Goal: Information Seeking & Learning: Learn about a topic

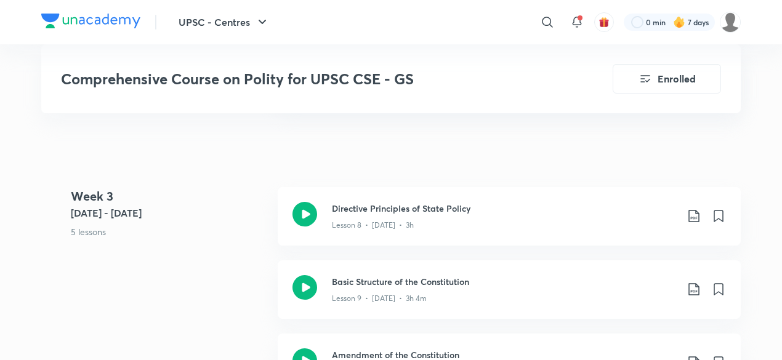
scroll to position [1283, 0]
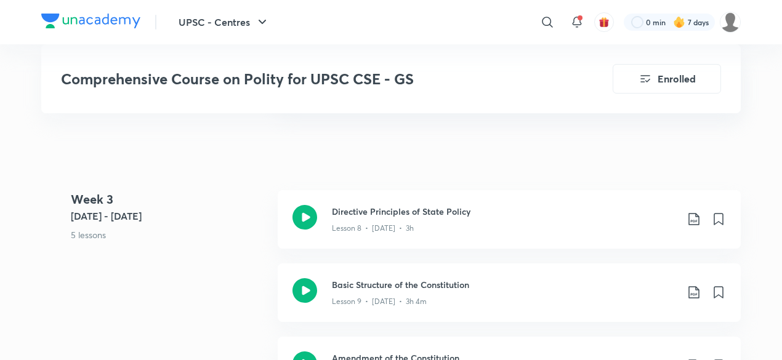
scroll to position [142, 0]
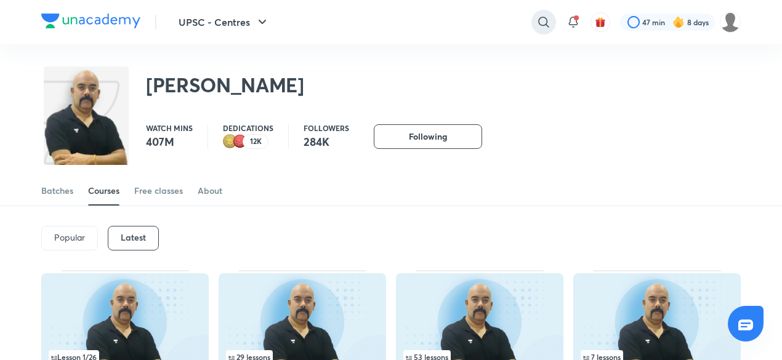
click at [546, 17] on icon at bounding box center [543, 22] width 15 height 15
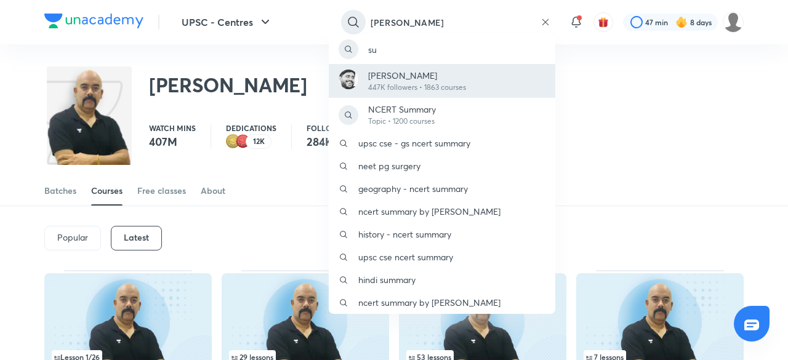
type input "[PERSON_NAME]"
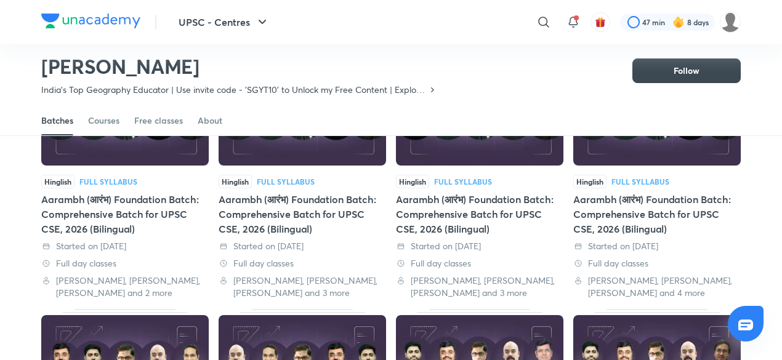
scroll to position [145, 0]
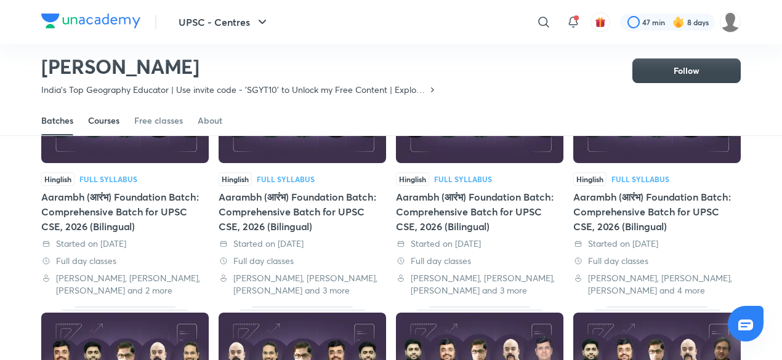
click at [95, 121] on div "Courses" at bounding box center [103, 120] width 31 height 12
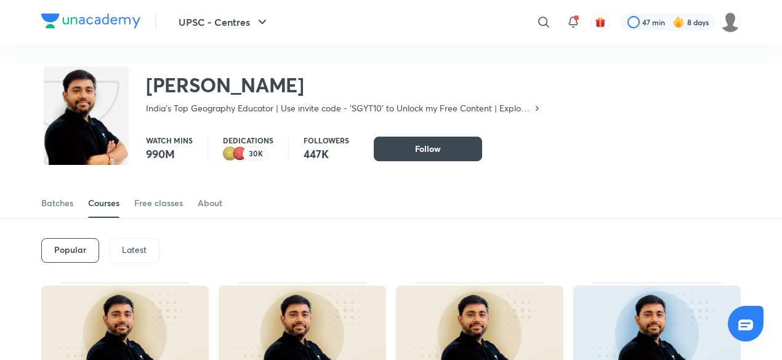
click at [134, 255] on div "Latest" at bounding box center [134, 250] width 50 height 25
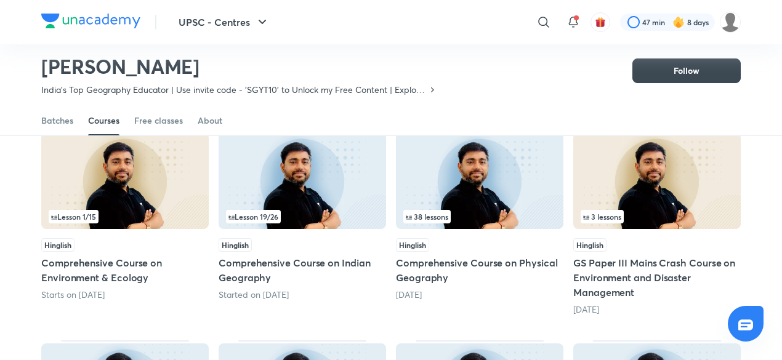
scroll to position [114, 0]
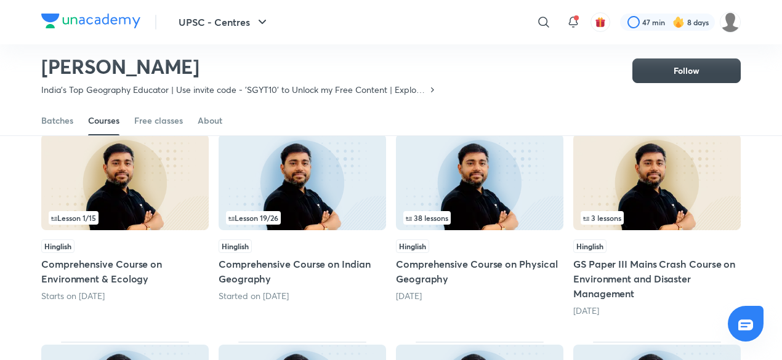
click at [344, 226] on img at bounding box center [302, 182] width 167 height 96
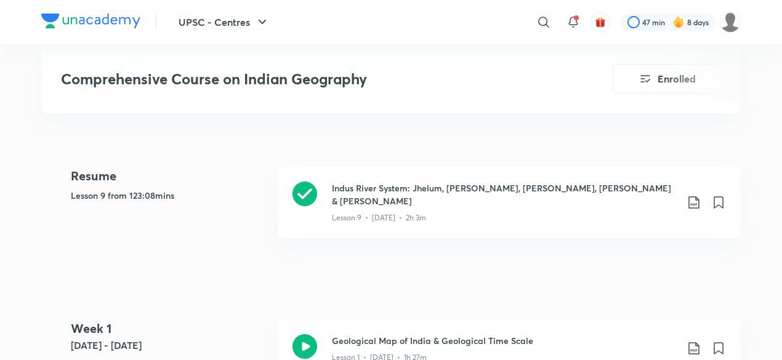
scroll to position [465, 0]
